Goal: Find specific page/section

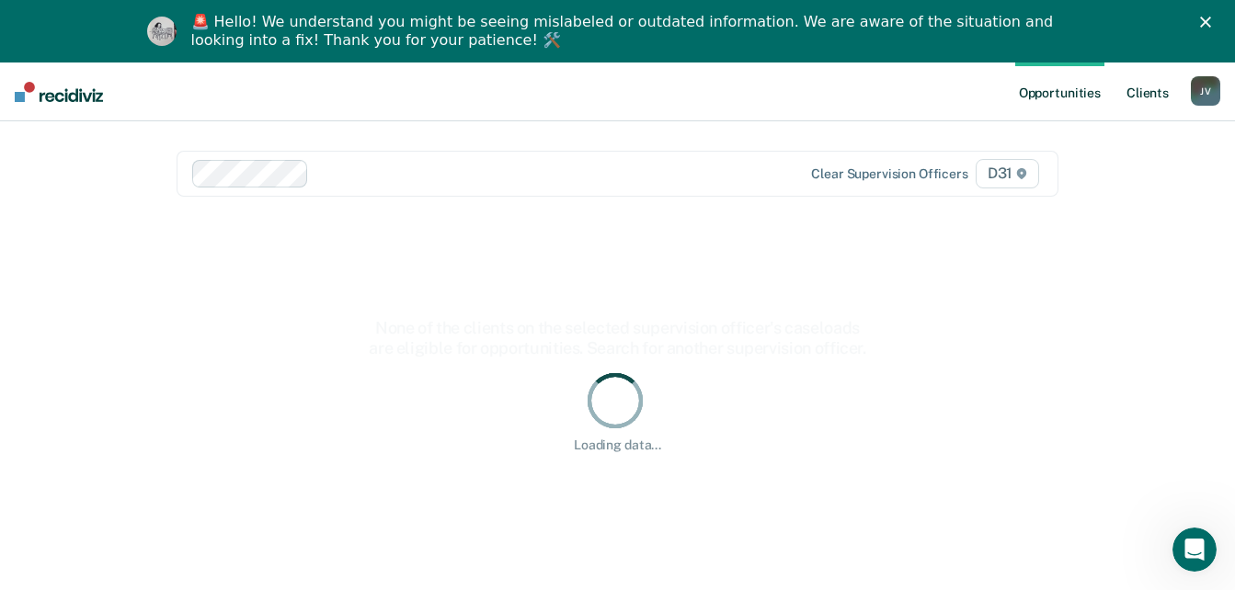
click at [1164, 93] on link "Client s" at bounding box center [1148, 92] width 50 height 59
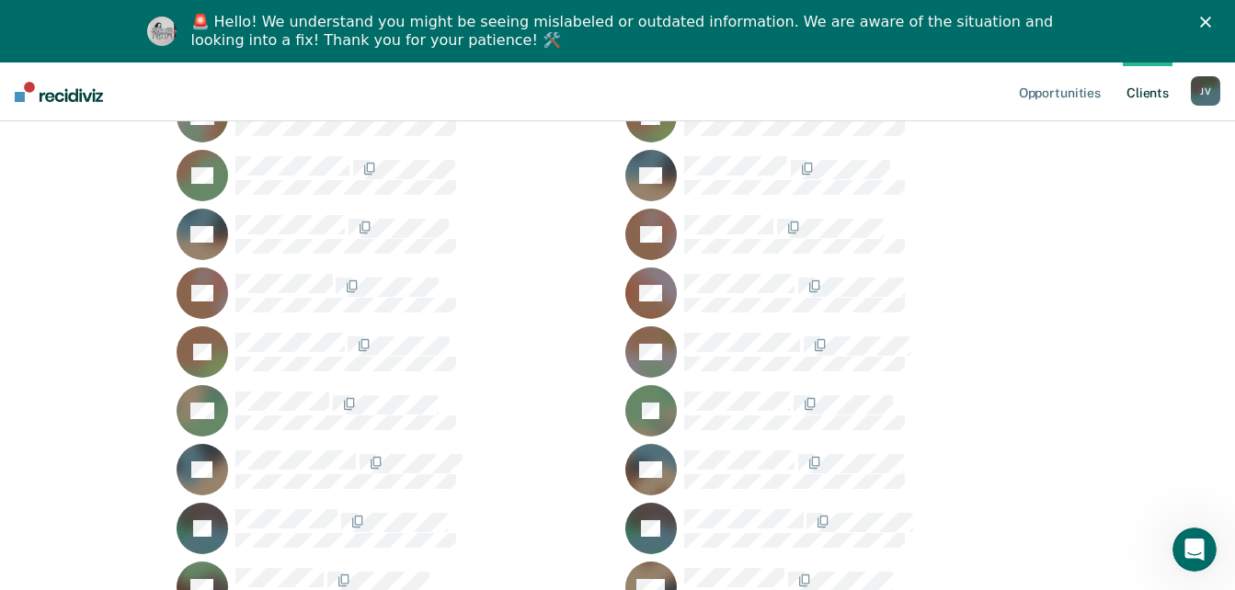
scroll to position [3953, 0]
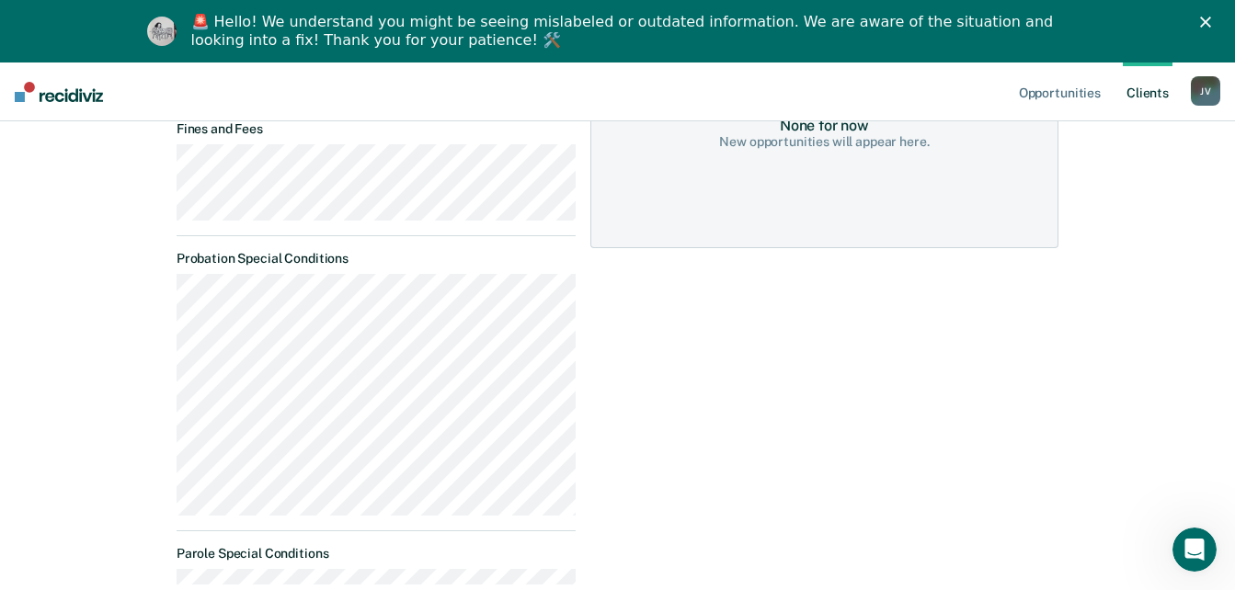
scroll to position [460, 0]
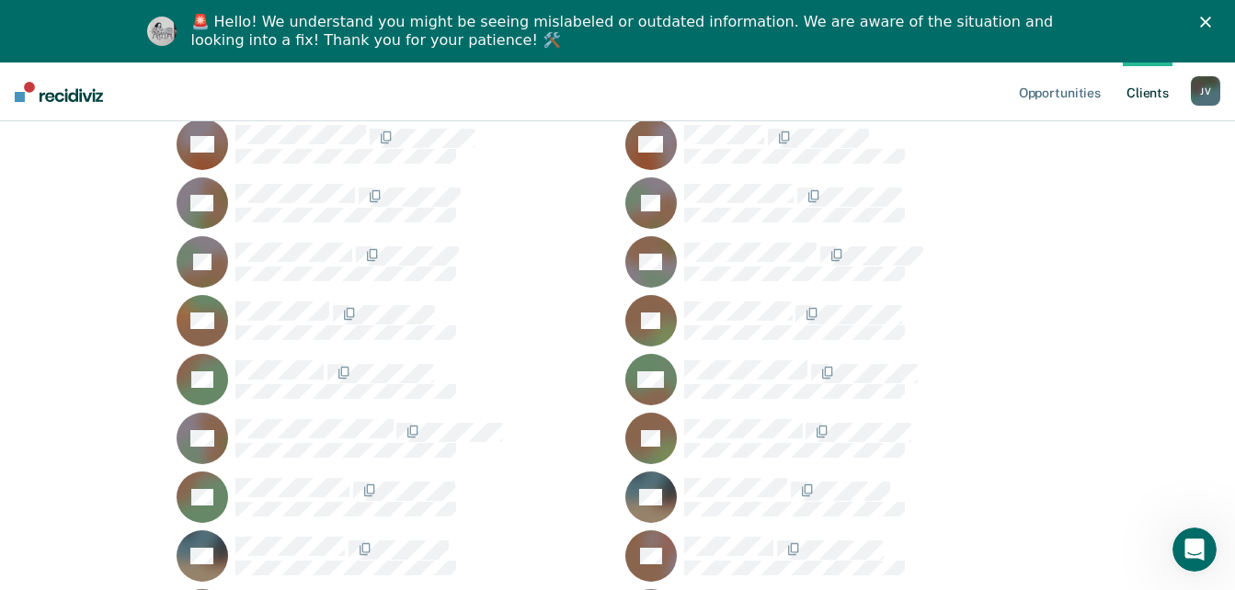
scroll to position [3493, 0]
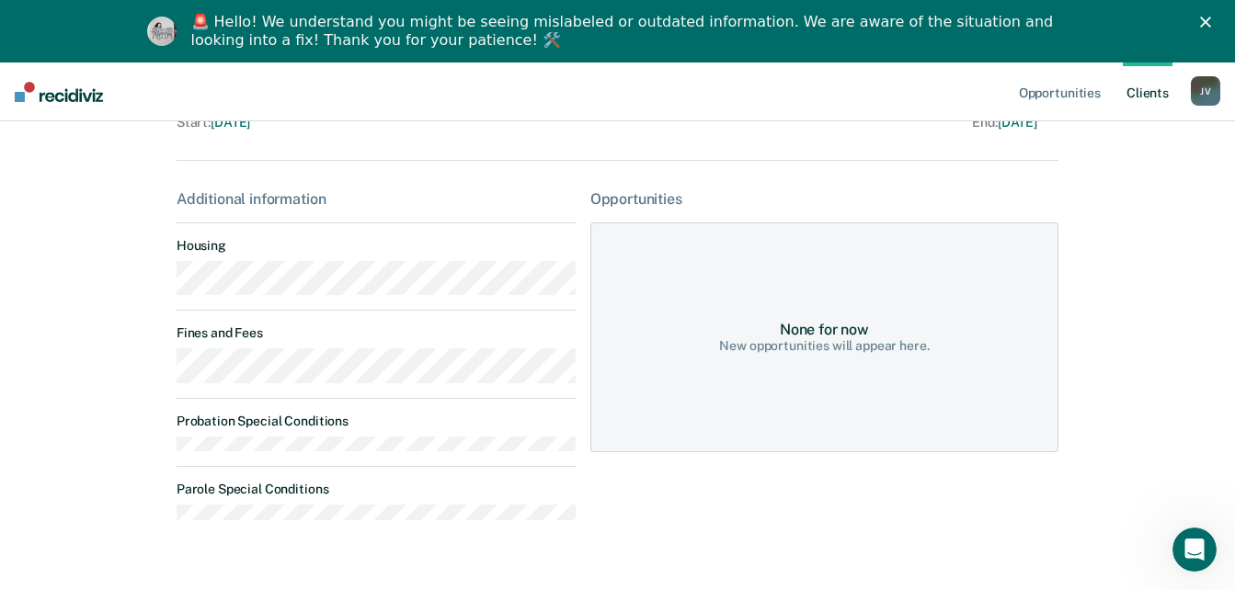
scroll to position [264, 0]
